Goal: Information Seeking & Learning: Learn about a topic

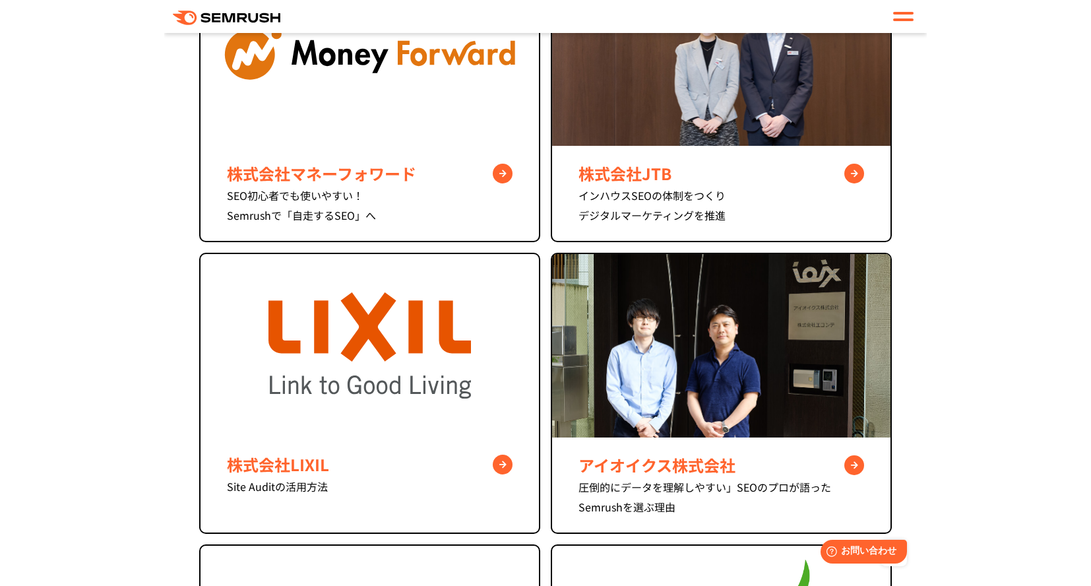
scroll to position [669, 0]
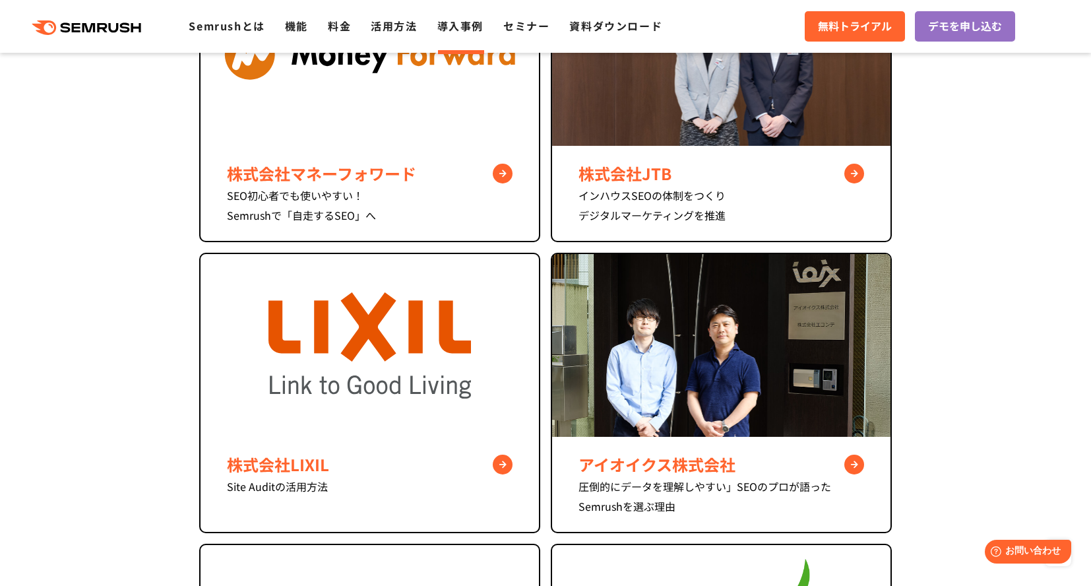
click at [1011, 231] on section "株式会社マネーフォワード SEO初心者でも使いやすい！ Semrushで「自走するSEO」へ 株式会社JTB インハウスSEOの体制をつくり デジタルマーケテ…" at bounding box center [545, 433] width 1091 height 942
click at [992, 305] on section "株式会社マネーフォワード SEO初心者でも使いやすい！ Semrushで「自走するSEO」へ 株式会社JTB インハウスSEOの体制をつくり デジタルマーケテ…" at bounding box center [545, 433] width 1091 height 942
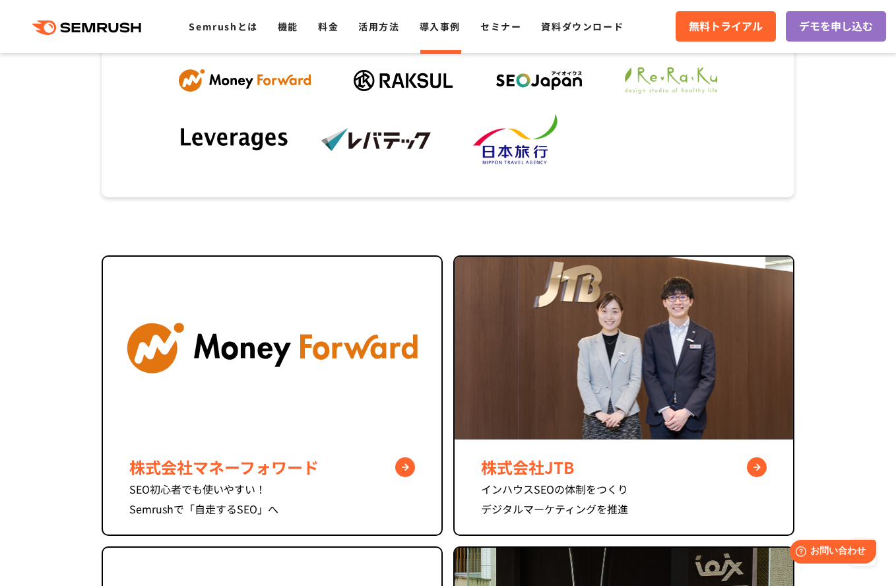
scroll to position [187, 0]
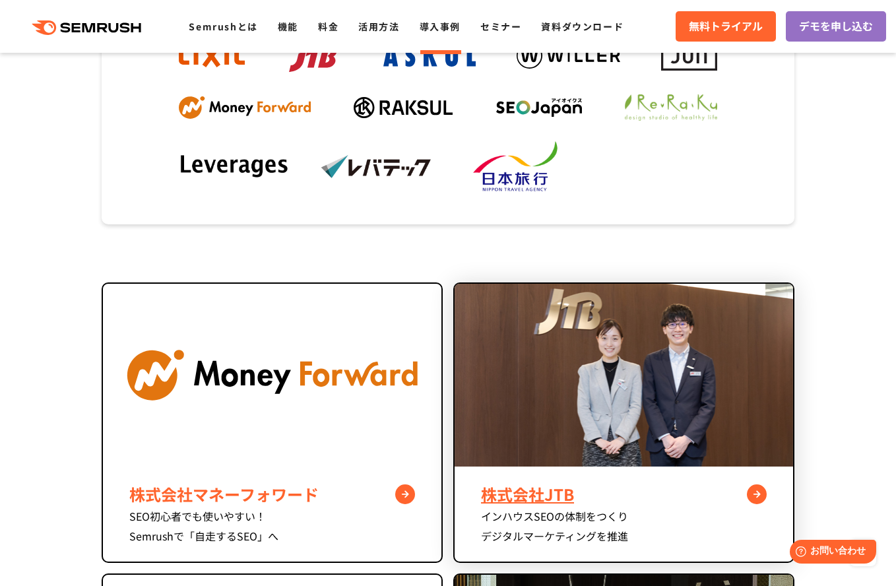
scroll to position [349, 0]
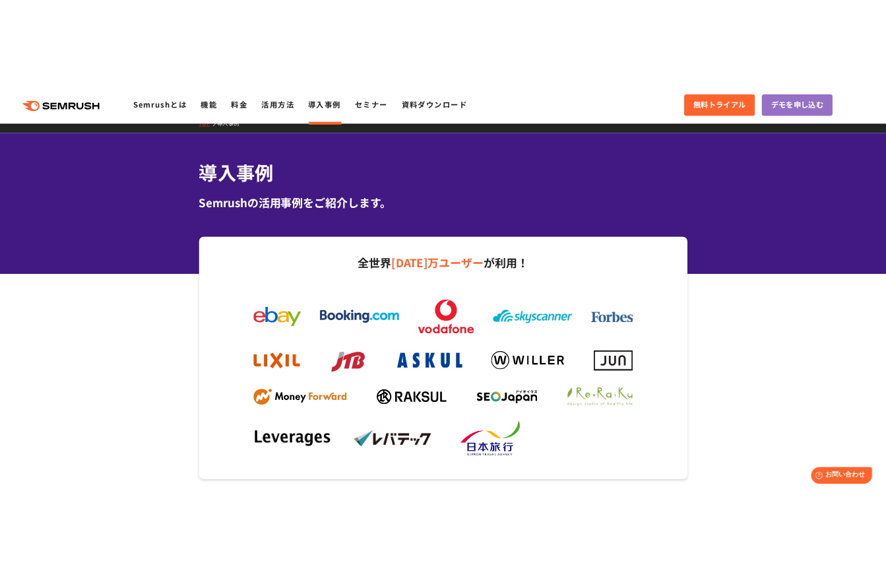
scroll to position [38, 0]
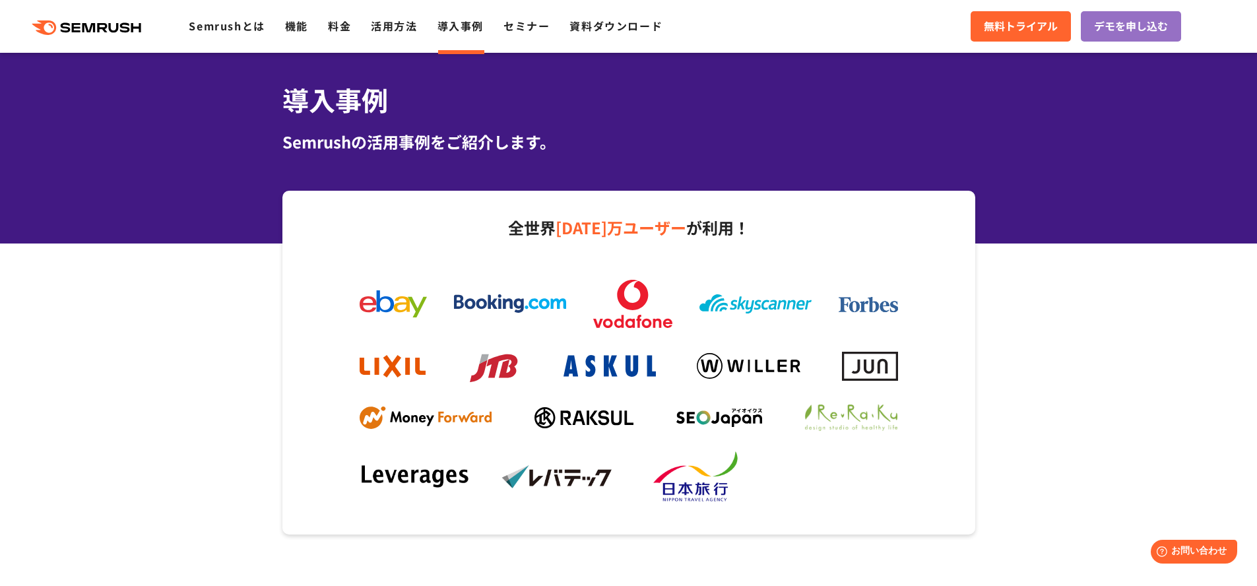
click at [561, 479] on img at bounding box center [557, 476] width 112 height 24
click at [552, 481] on img at bounding box center [557, 476] width 112 height 24
click at [699, 486] on img at bounding box center [699, 477] width 112 height 53
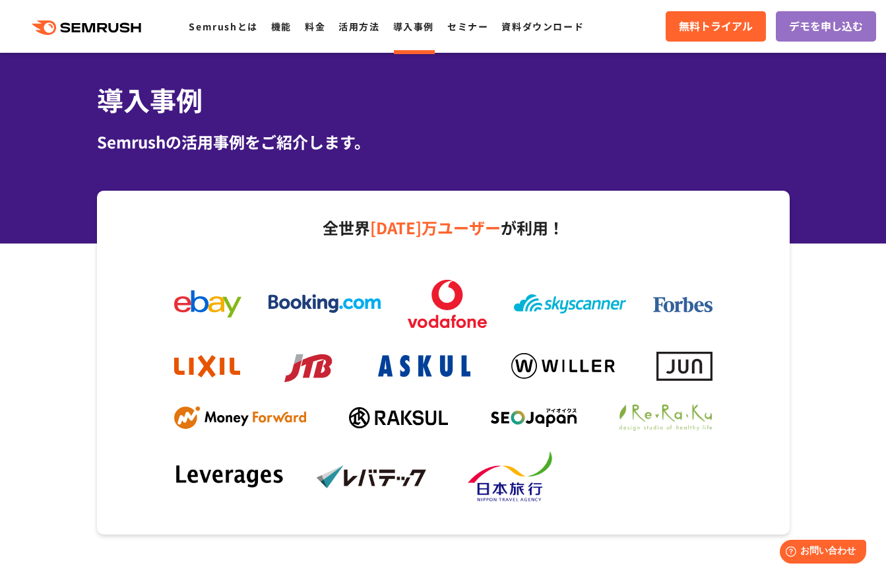
drag, startPoint x: 579, startPoint y: 481, endPoint x: 868, endPoint y: 408, distance: 298.1
